Goal: Navigation & Orientation: Find specific page/section

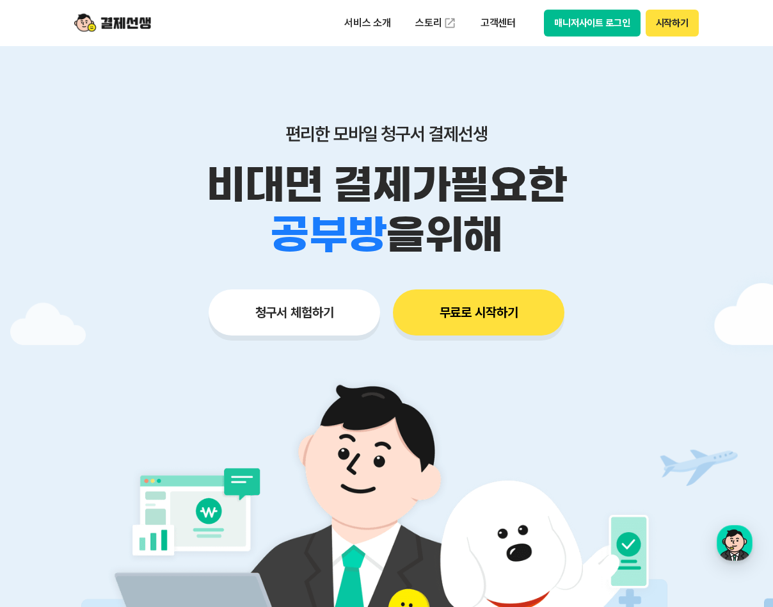
click at [594, 27] on button "매니저사이트 로그인" at bounding box center [592, 23] width 97 height 27
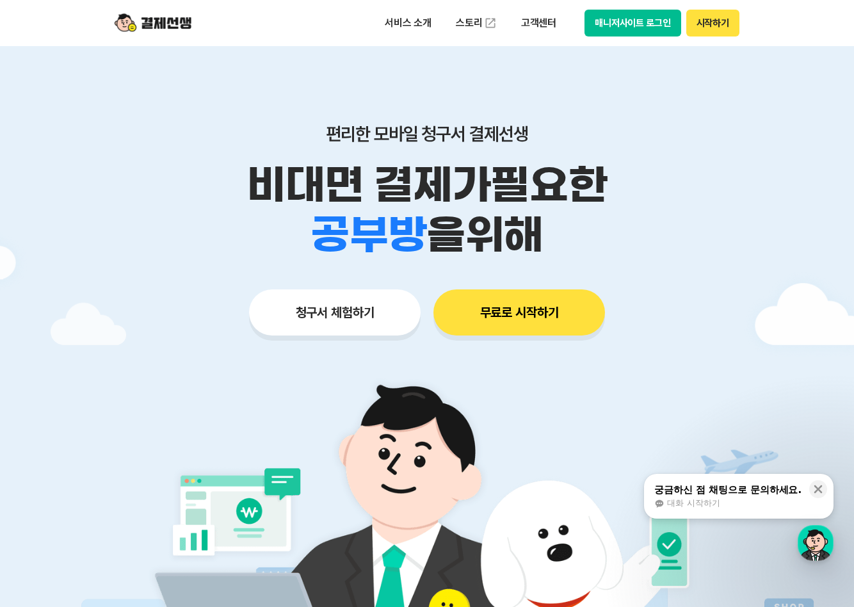
click at [136, 129] on p "편리한 모바일 청구서 결제선생" at bounding box center [426, 134] width 655 height 22
click at [454, 92] on div "편리한 모바일 청구서 결제선생 비대면 결제가 필요한 학원 공부방 호텔 쇼핑몰 병원 배달 보험사 항공사 골프장 을 위해 청구서 체험하기 무료로 …" at bounding box center [426, 204] width 655 height 316
click at [620, 17] on button "매니저사이트 로그인" at bounding box center [632, 23] width 97 height 27
